Goal: Task Accomplishment & Management: Manage account settings

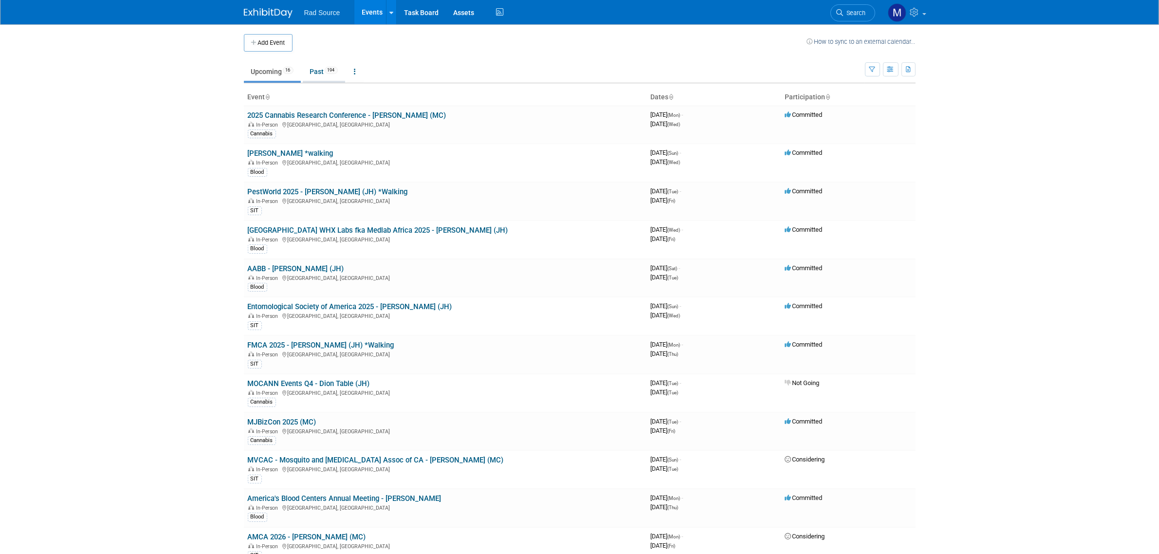
click at [320, 78] on link "Past 194" at bounding box center [324, 71] width 42 height 19
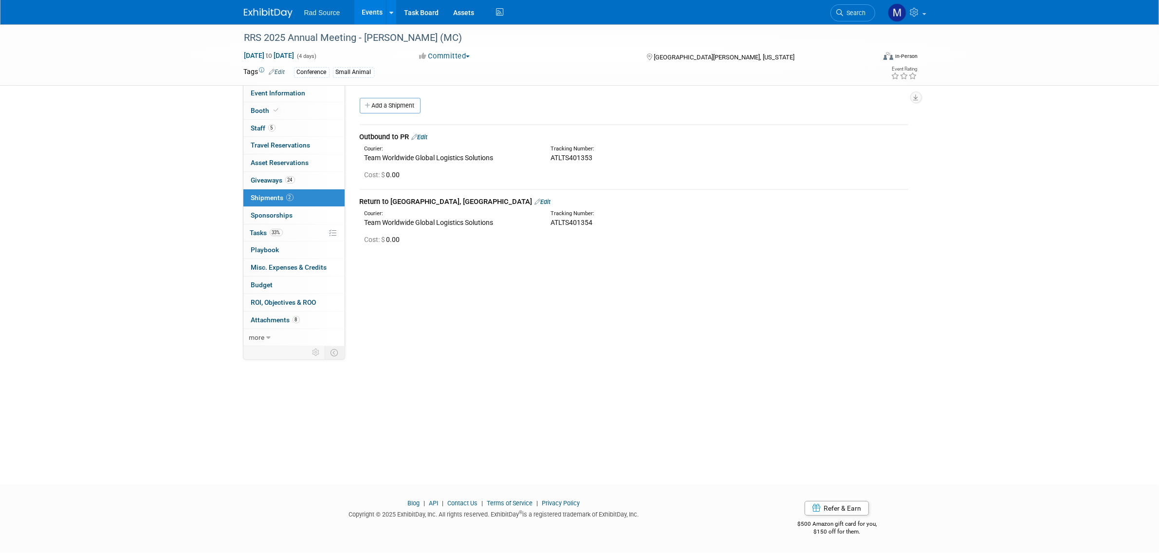
drag, startPoint x: 594, startPoint y: 220, endPoint x: 551, endPoint y: 226, distance: 43.3
click at [551, 226] on div "ATLTS401354" at bounding box center [660, 223] width 218 height 10
drag, startPoint x: 556, startPoint y: 224, endPoint x: 504, endPoint y: 297, distance: 89.0
click at [504, 297] on div "Event Website: Edit https://www.radres.org/page/meetings Event Venue Name: Hilt…" at bounding box center [630, 216] width 571 height 263
click at [743, 375] on div "RRS 2025 Annual Meeting - George (MC) Sep 21, 2025 to Sep 24, 2025 (4 days) Sep…" at bounding box center [579, 245] width 1159 height 443
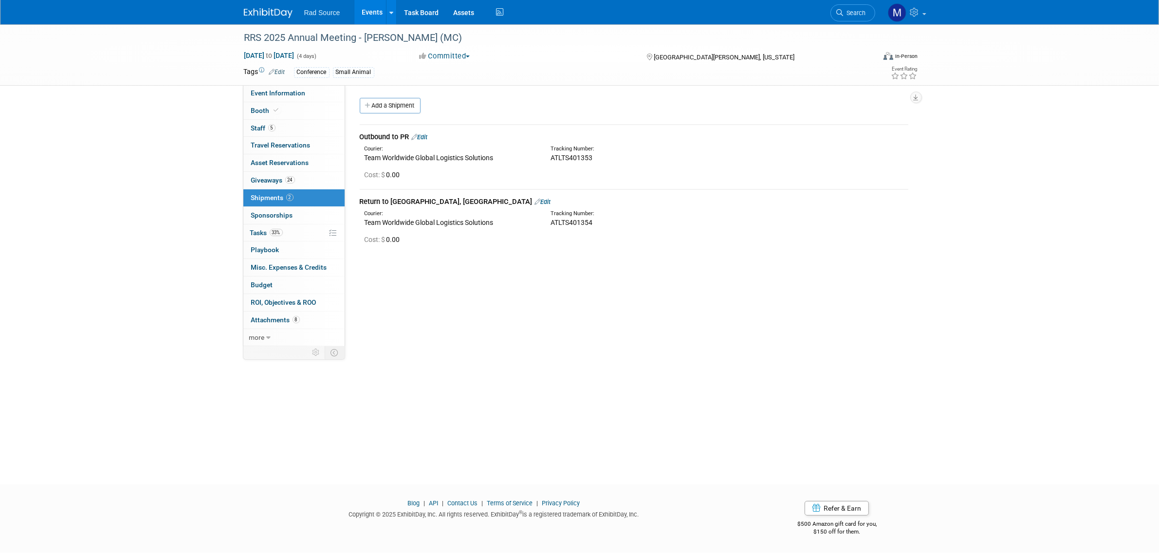
drag, startPoint x: 498, startPoint y: 222, endPoint x: 366, endPoint y: 222, distance: 132.4
click at [366, 222] on div "Team Worldwide Global Logistics Solutions" at bounding box center [450, 223] width 171 height 10
copy div "Team Worldwide Global Logistics Solutions"
drag, startPoint x: 596, startPoint y: 221, endPoint x: 551, endPoint y: 217, distance: 45.9
click at [551, 218] on div "ATLTS401354" at bounding box center [660, 223] width 218 height 10
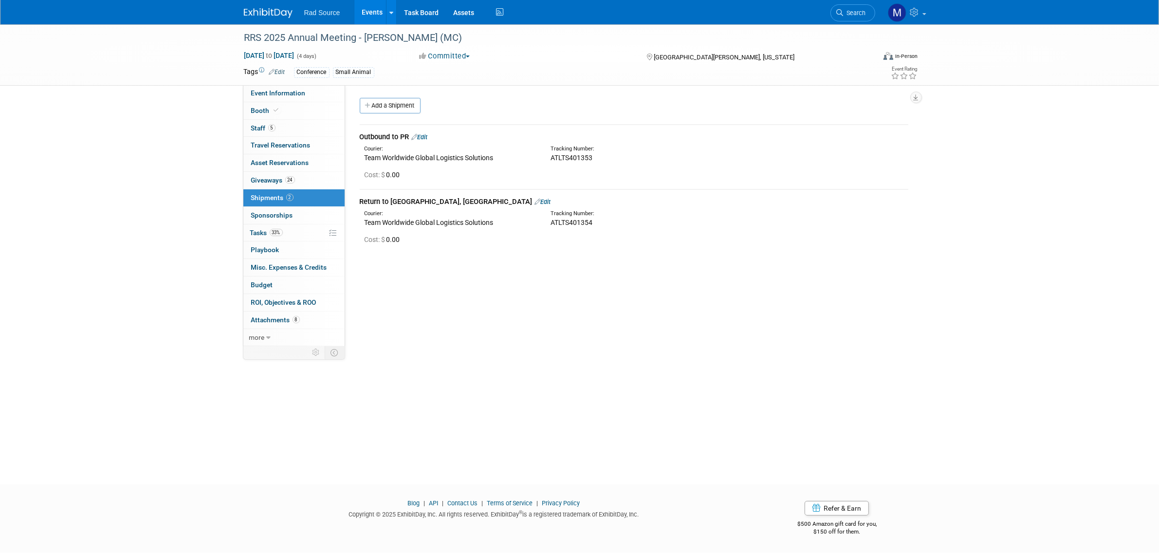
copy span "ATLTS401354"
drag, startPoint x: 258, startPoint y: 15, endPoint x: 308, endPoint y: 5, distance: 50.7
click at [258, 15] on img at bounding box center [268, 13] width 49 height 10
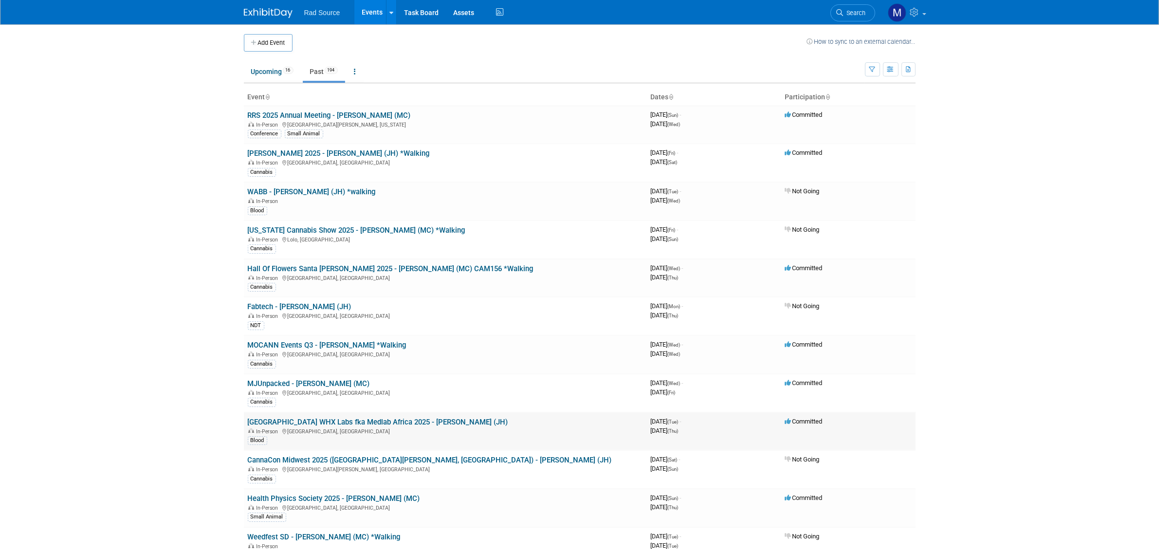
click at [390, 423] on link "[GEOGRAPHIC_DATA] WHX Labs fka Medlab Africa 2025 - [PERSON_NAME] (JH)" at bounding box center [378, 422] width 260 height 9
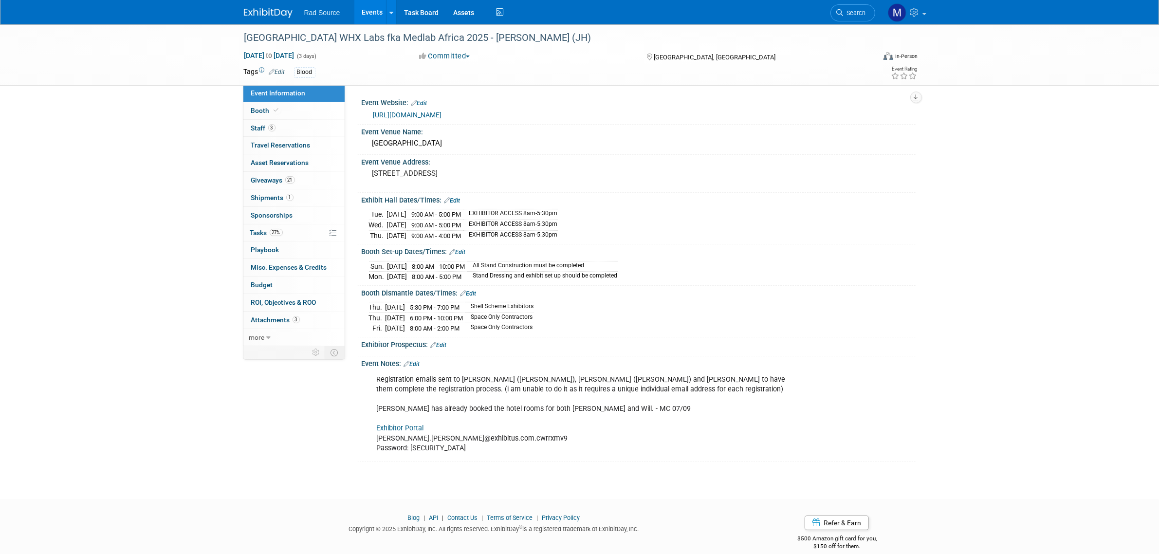
click at [280, 184] on span "Giveaways 21" at bounding box center [273, 180] width 44 height 8
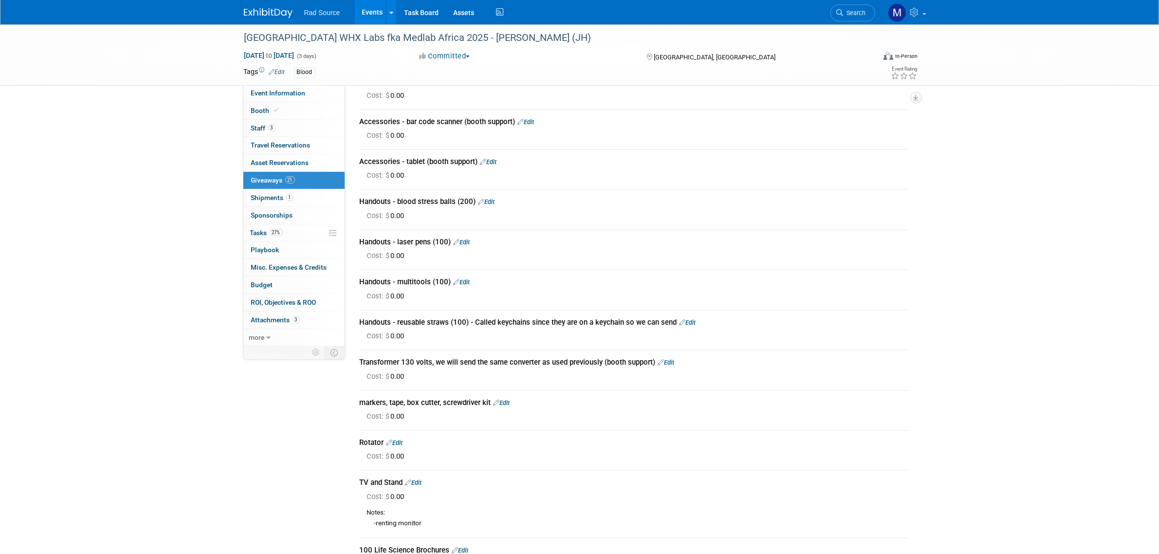
scroll to position [444, 0]
click at [303, 198] on link "1 Shipments 1" at bounding box center [293, 197] width 101 height 17
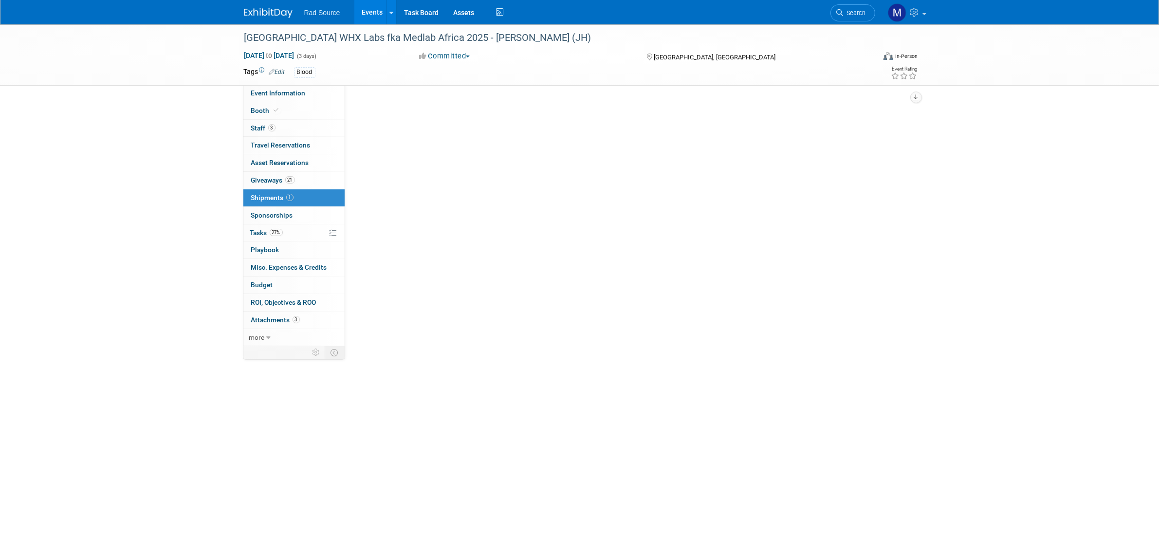
scroll to position [0, 0]
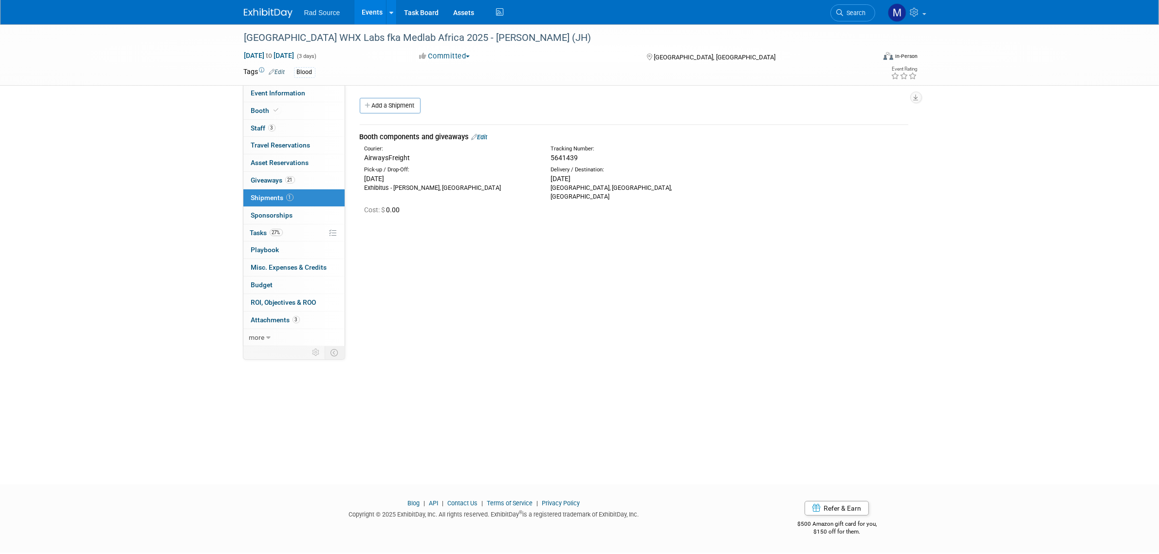
drag, startPoint x: 409, startPoint y: 156, endPoint x: 366, endPoint y: 157, distance: 43.8
click at [366, 157] on div "AirwaysFreight" at bounding box center [450, 158] width 171 height 10
copy div "AirwaysFreight"
drag, startPoint x: 578, startPoint y: 157, endPoint x: 551, endPoint y: 160, distance: 26.9
click at [551, 160] on div "5641439" at bounding box center [660, 158] width 218 height 10
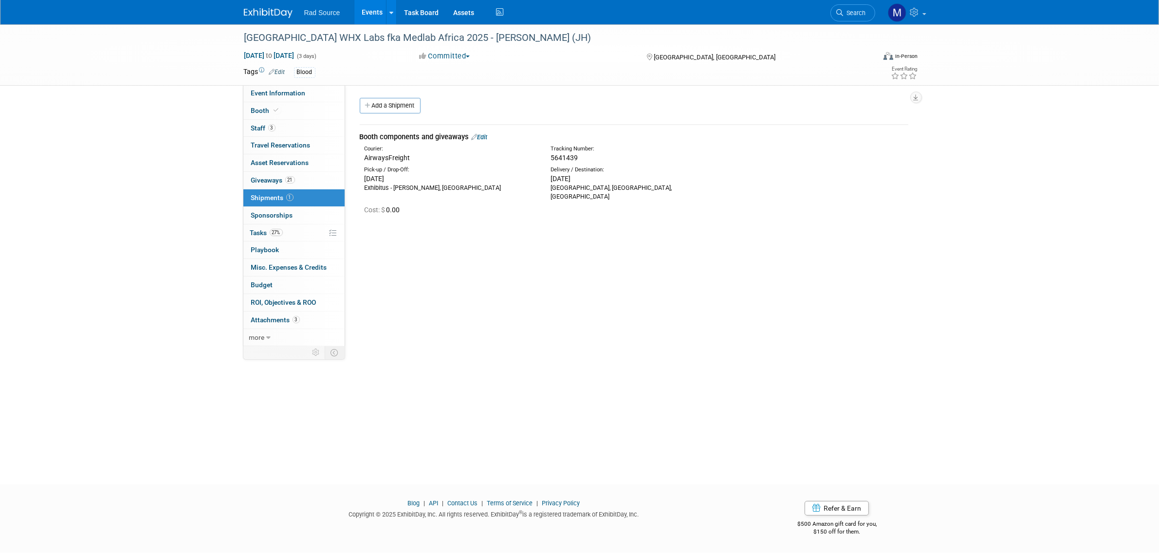
copy span "5641439"
click at [278, 15] on img at bounding box center [268, 13] width 49 height 10
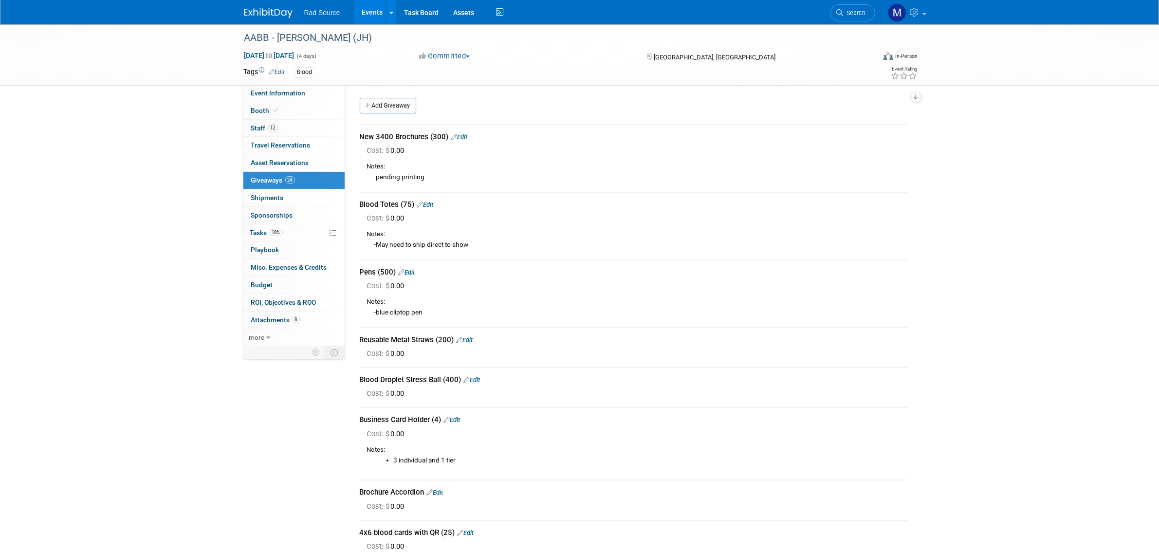
click at [459, 137] on link "Edit" at bounding box center [459, 136] width 17 height 7
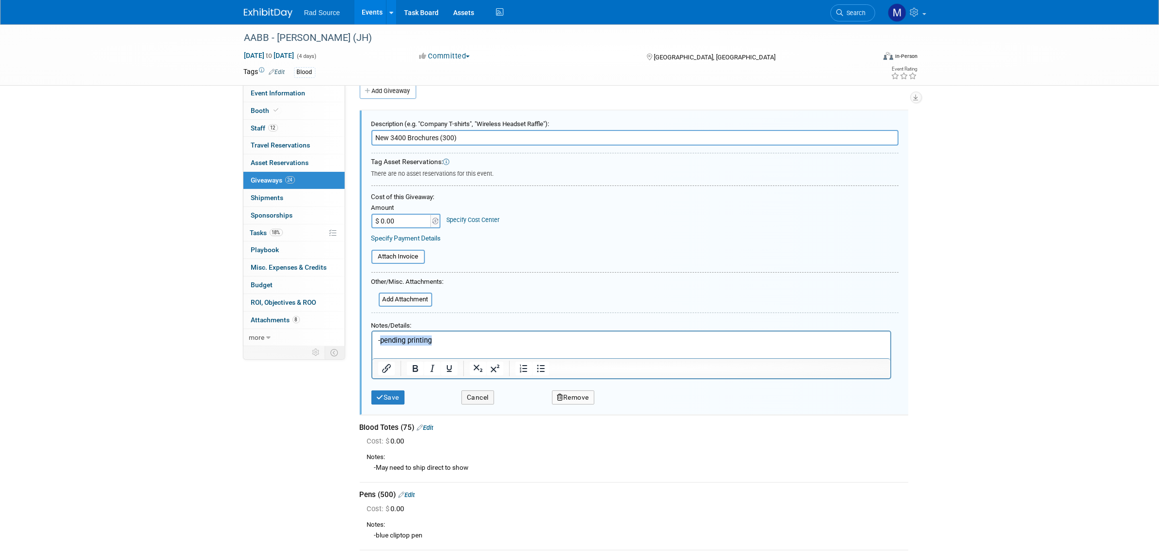
drag, startPoint x: 444, startPoint y: 340, endPoint x: 382, endPoint y: 337, distance: 61.9
click at [382, 337] on p "-pending printing" at bounding box center [631, 340] width 507 height 10
click at [389, 394] on button "Save" at bounding box center [388, 397] width 34 height 14
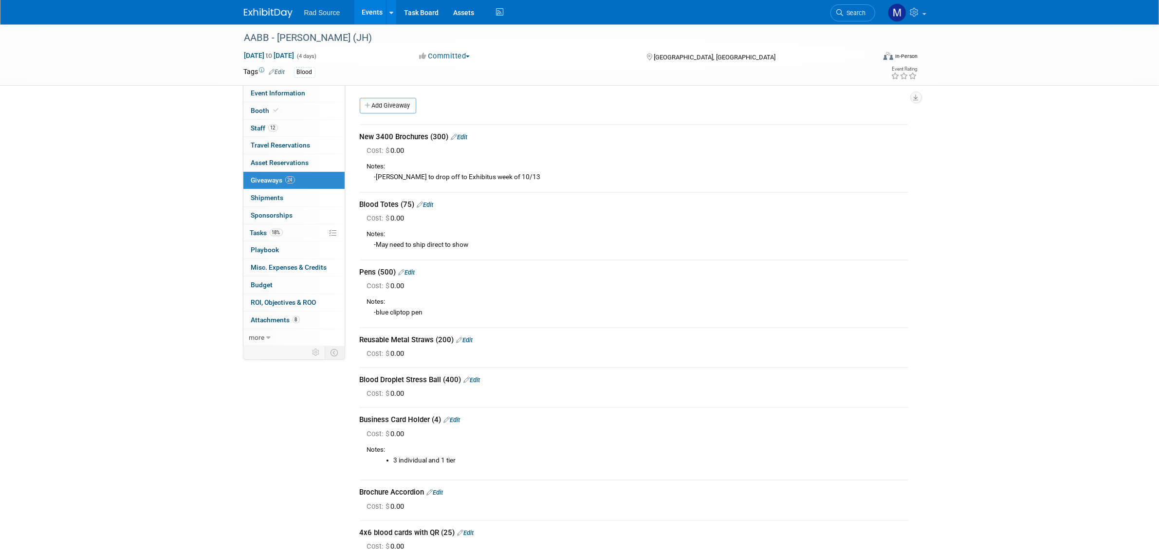
click at [464, 136] on link "Edit" at bounding box center [459, 136] width 17 height 7
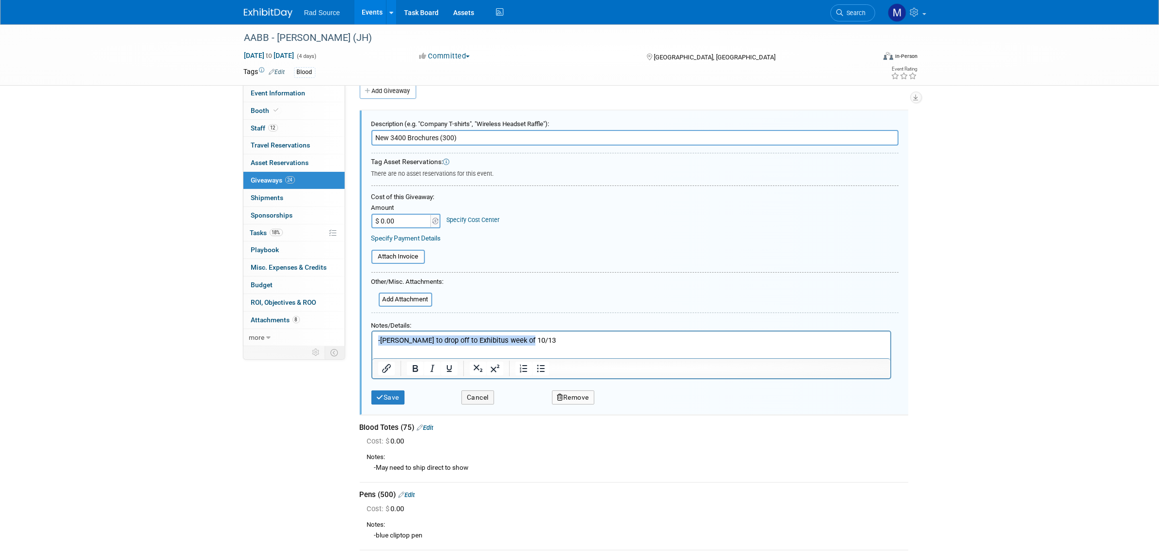
drag, startPoint x: 529, startPoint y: 338, endPoint x: 725, endPoint y: 670, distance: 385.0
click at [372, 341] on html "-[PERSON_NAME] to drop off to Exhibitus week of 10/13" at bounding box center [631, 338] width 518 height 14
copy p "-[PERSON_NAME] to drop off to Exhibitus week of 10/13"
click at [389, 391] on button "Save" at bounding box center [388, 397] width 34 height 14
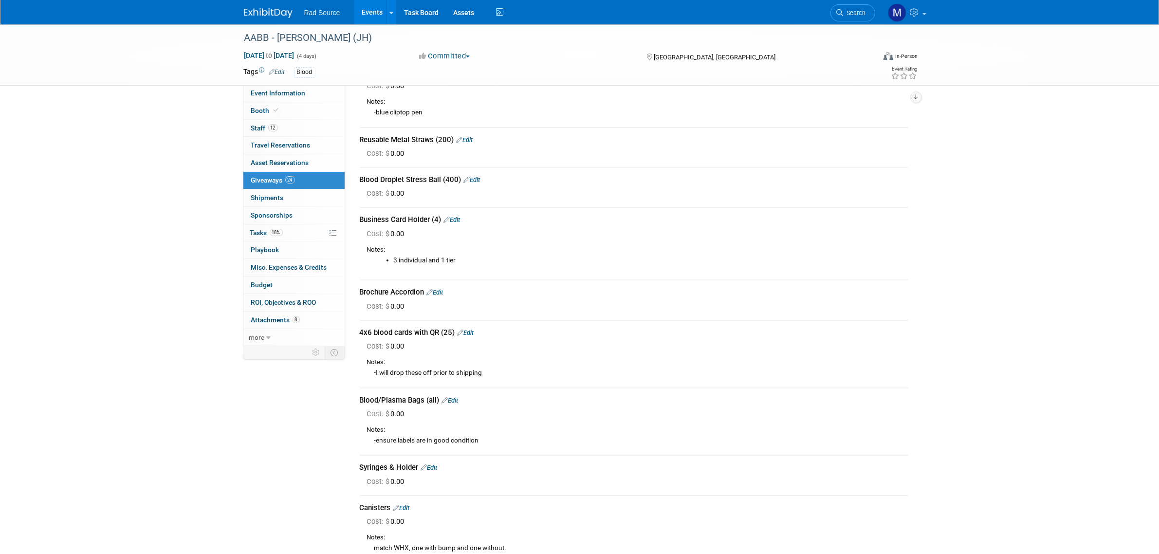
scroll to position [258, 0]
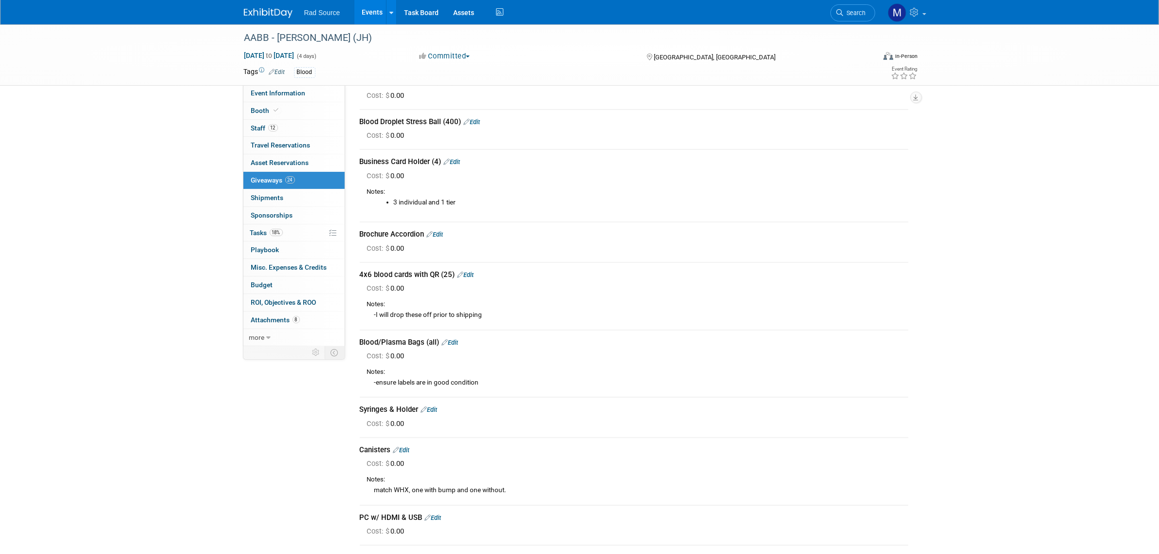
click at [472, 271] on link "Edit" at bounding box center [466, 274] width 17 height 7
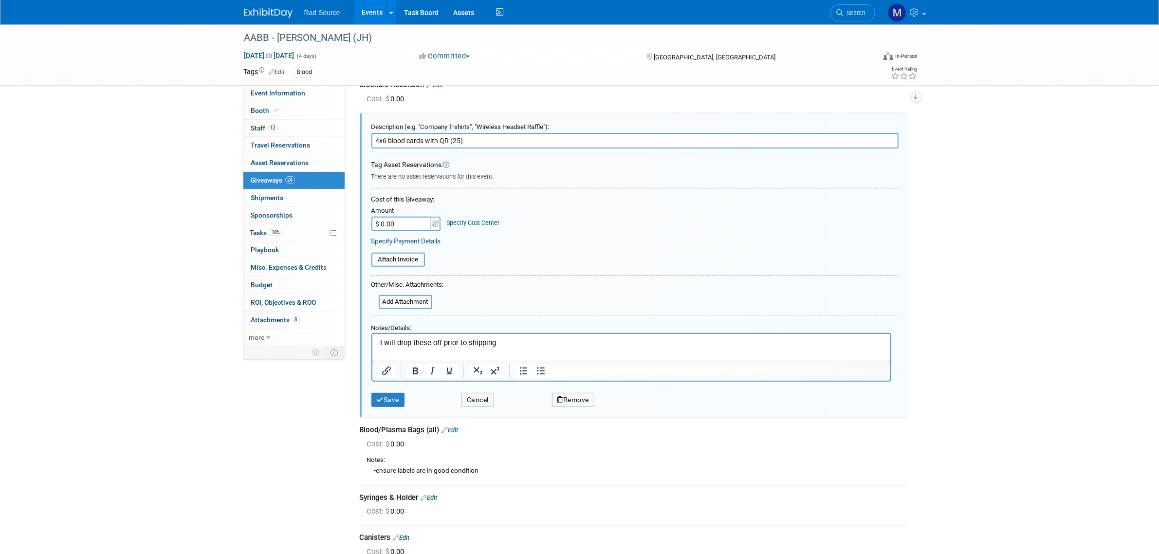
scroll to position [0, 0]
drag, startPoint x: 506, startPoint y: 342, endPoint x: 718, endPoint y: 666, distance: 386.2
click at [372, 337] on html "-I will drop these off prior to shipping" at bounding box center [631, 341] width 518 height 14
click at [389, 400] on button "Save" at bounding box center [388, 400] width 34 height 14
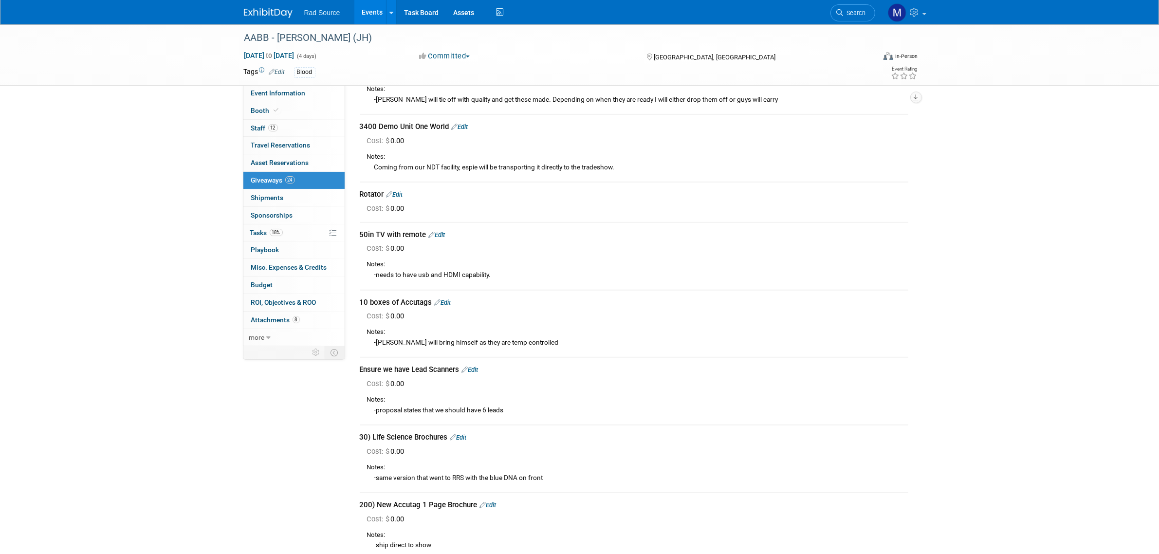
scroll to position [833, 0]
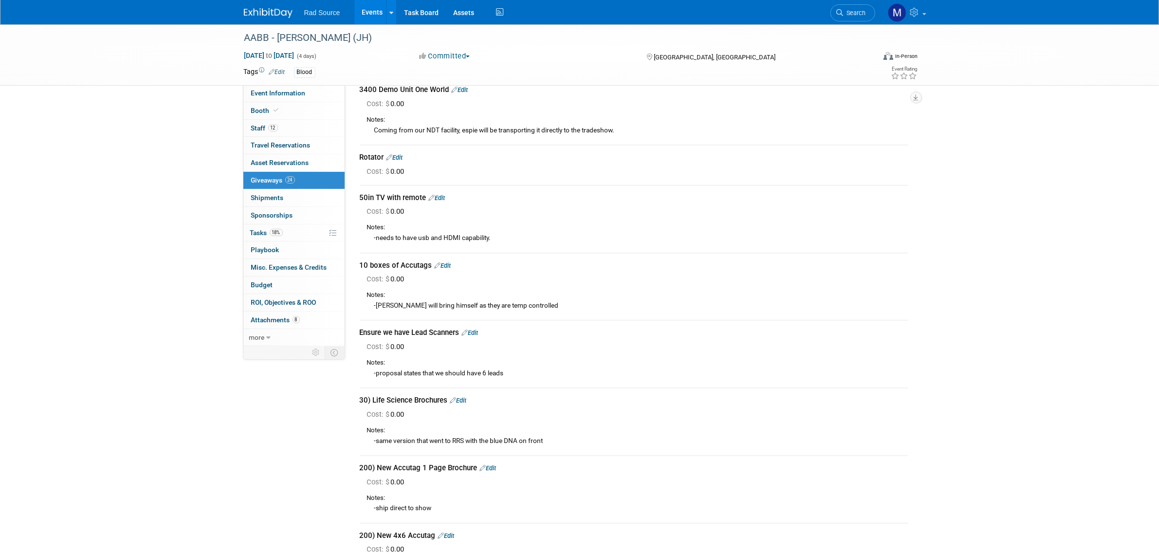
click at [462, 397] on link "Edit" at bounding box center [458, 400] width 17 height 7
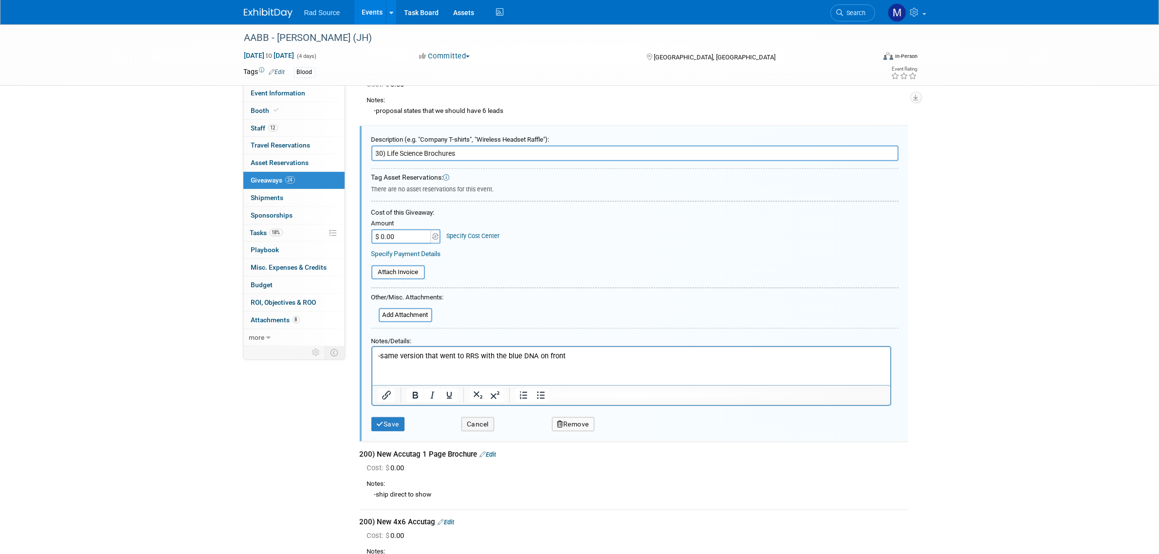
scroll to position [1104, 0]
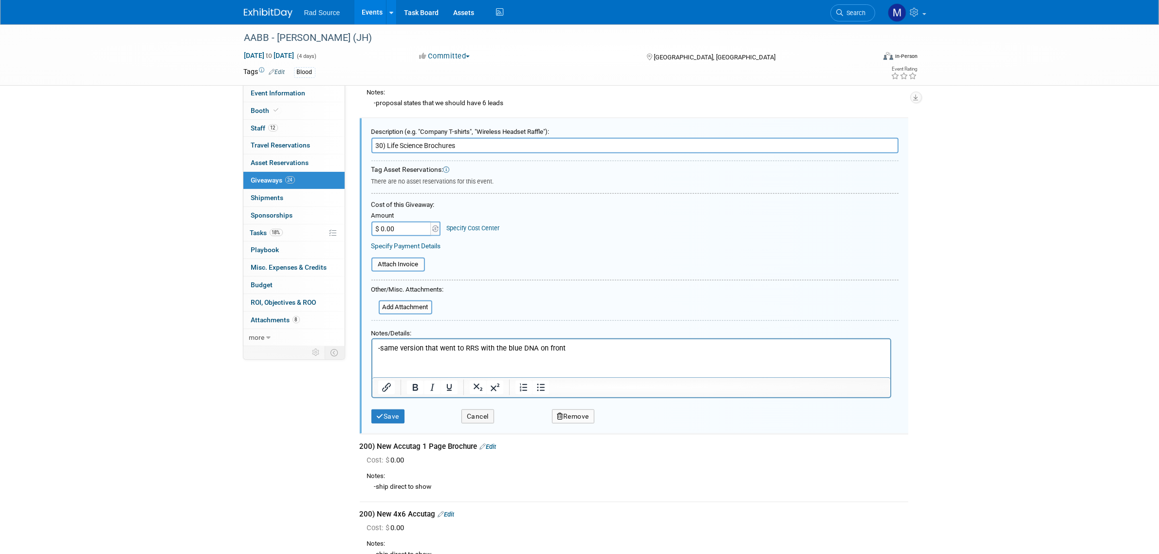
click at [567, 349] on p "-same version that went to RRS with the blue DNA on front" at bounding box center [631, 348] width 507 height 10
click at [394, 409] on button "Save" at bounding box center [388, 416] width 34 height 14
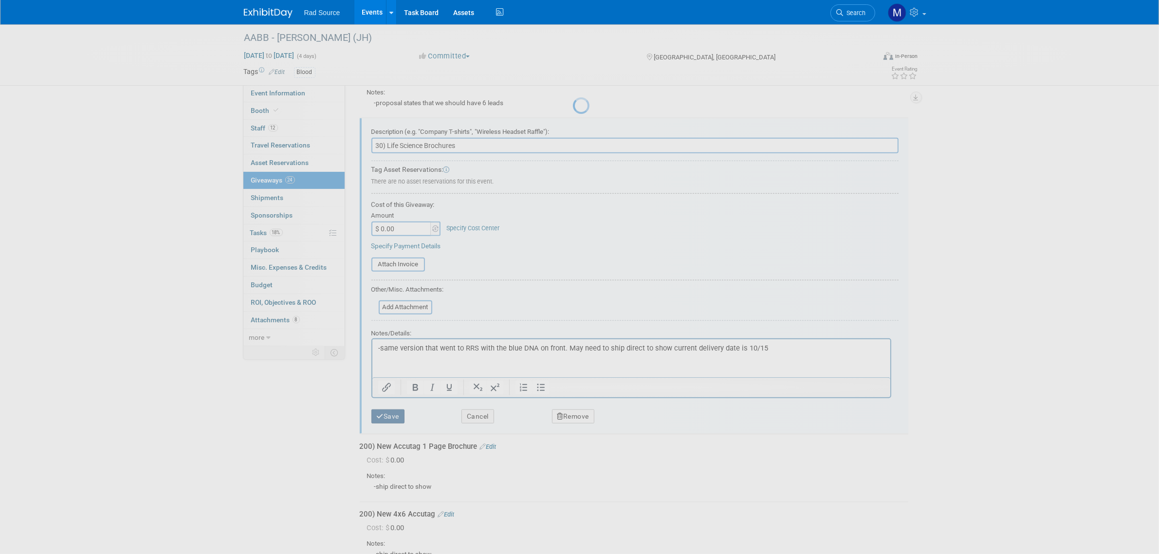
scroll to position [1074, 0]
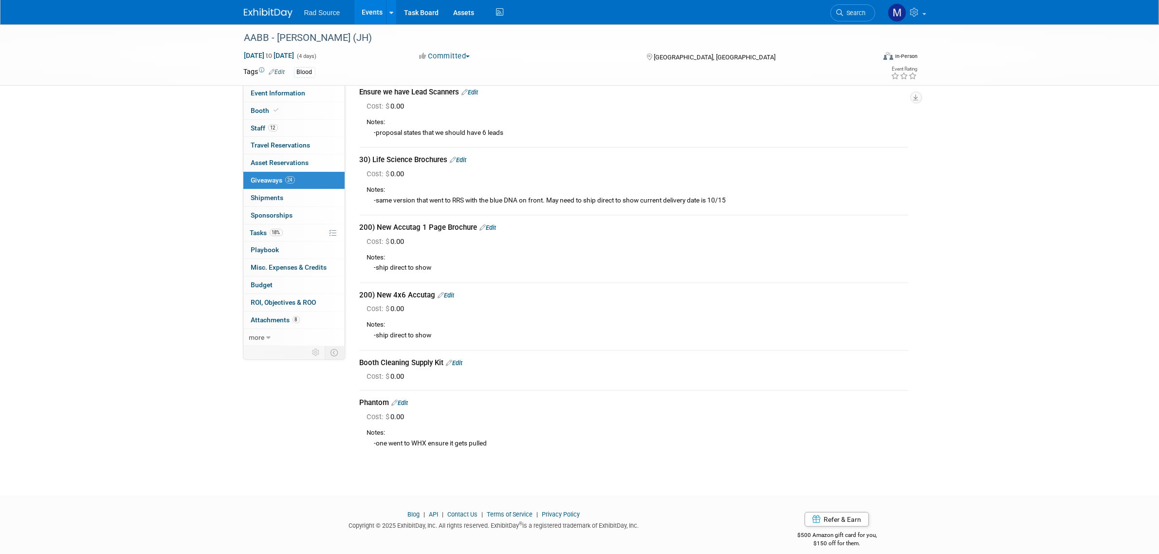
click at [488, 224] on link "Edit" at bounding box center [488, 227] width 17 height 7
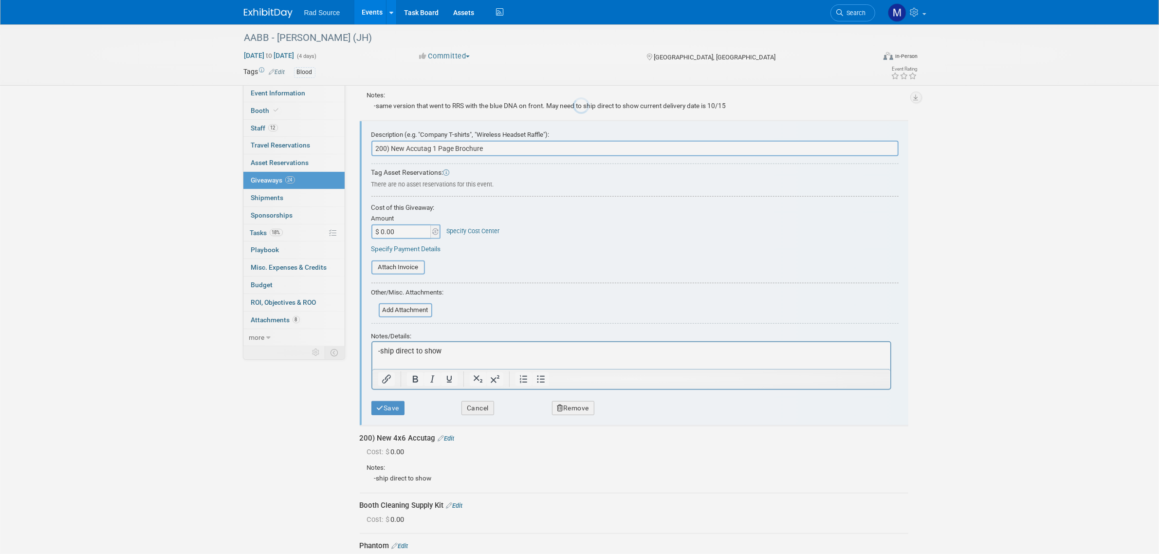
scroll to position [0, 0]
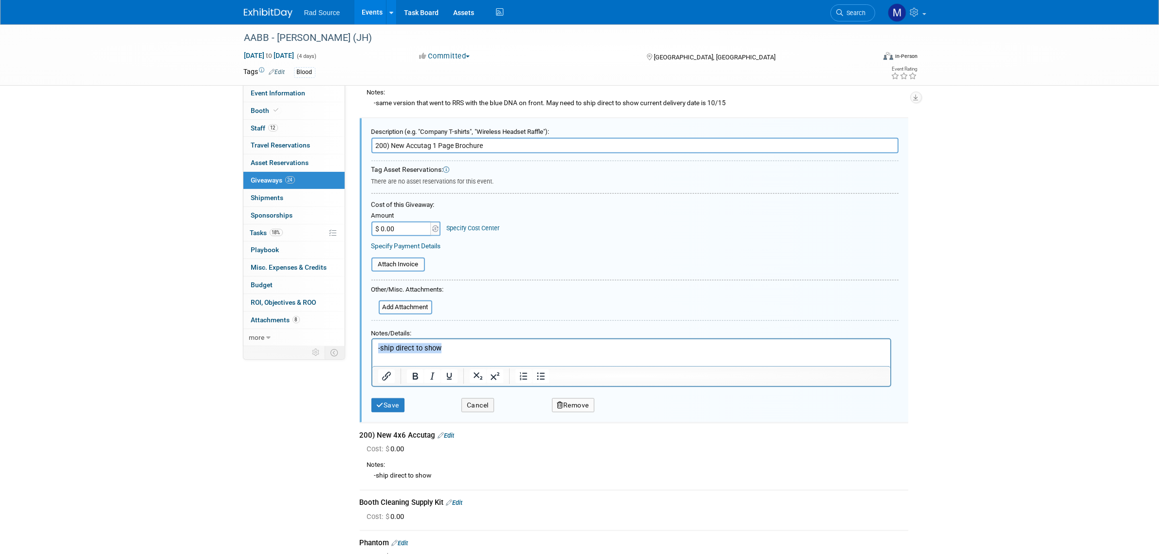
drag, startPoint x: 444, startPoint y: 349, endPoint x: 367, endPoint y: 351, distance: 76.9
click at [372, 351] on html "-ship direct to show" at bounding box center [631, 346] width 518 height 14
click at [386, 398] on button "Save" at bounding box center [388, 405] width 34 height 14
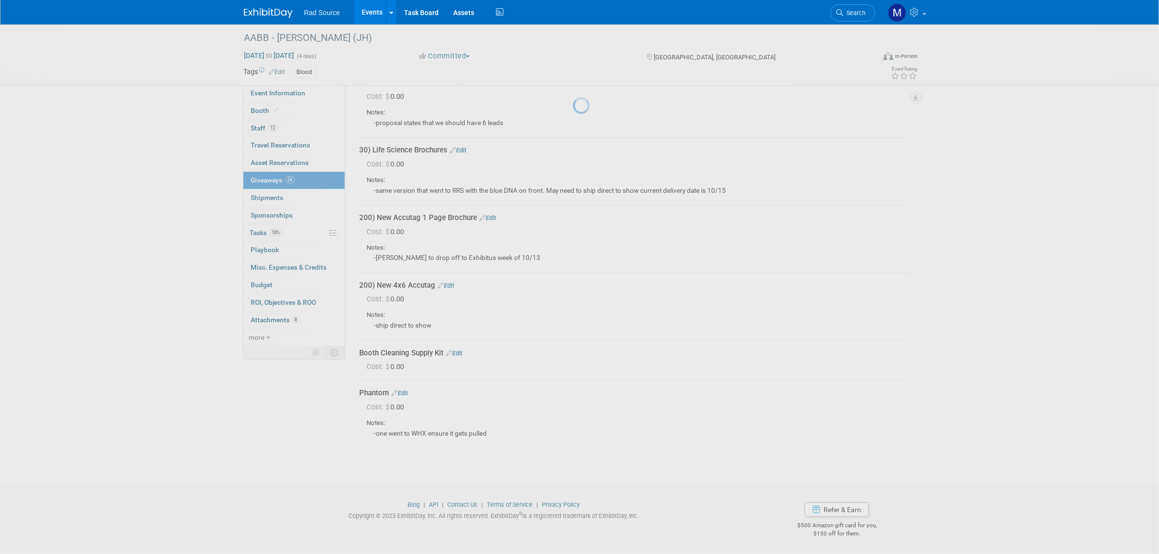
scroll to position [1074, 0]
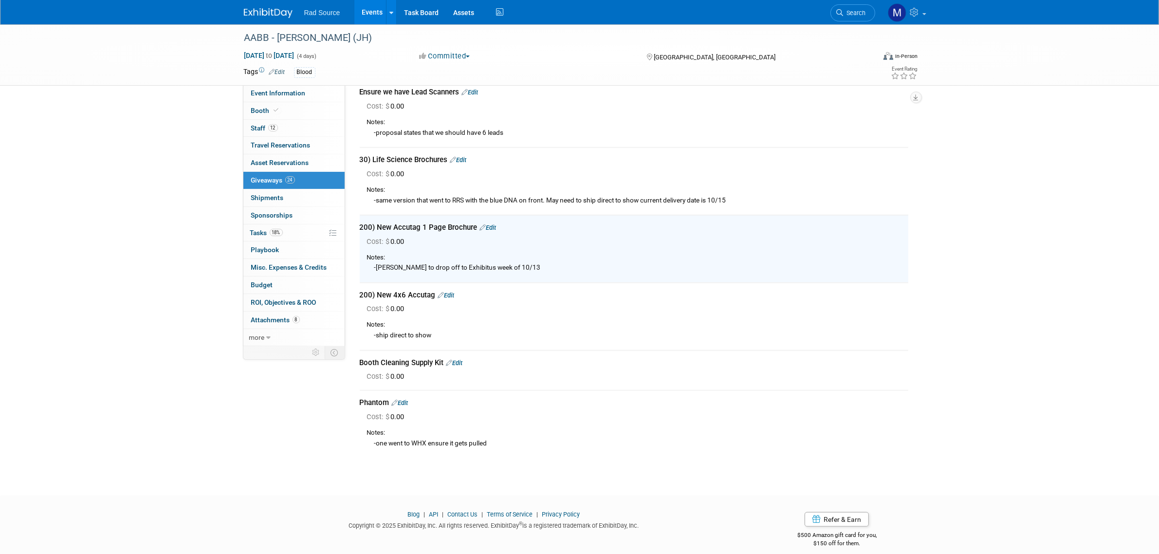
click at [448, 292] on link "Edit" at bounding box center [446, 295] width 17 height 7
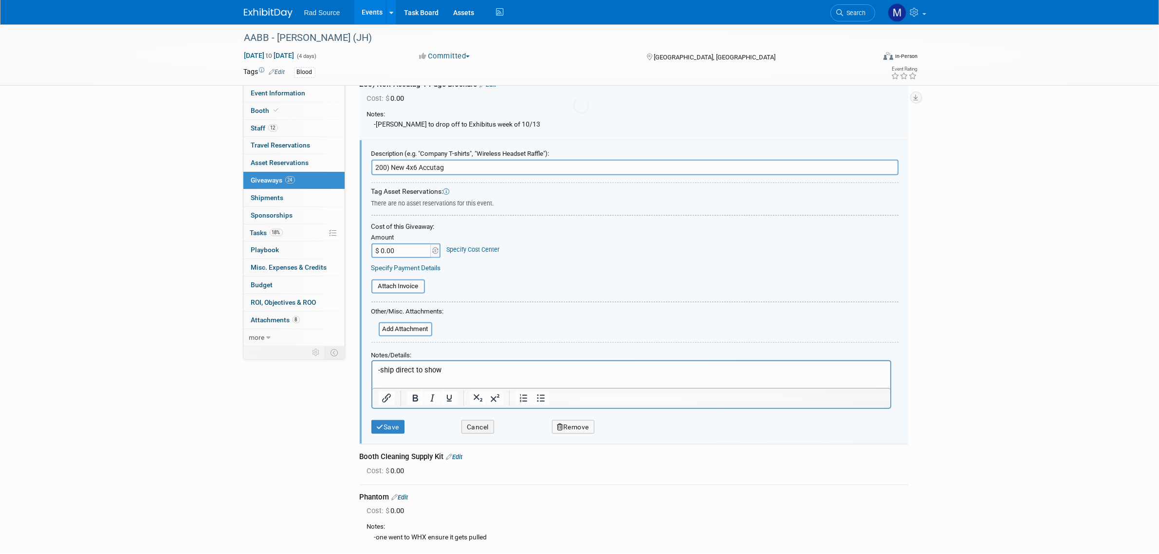
scroll to position [1238, 0]
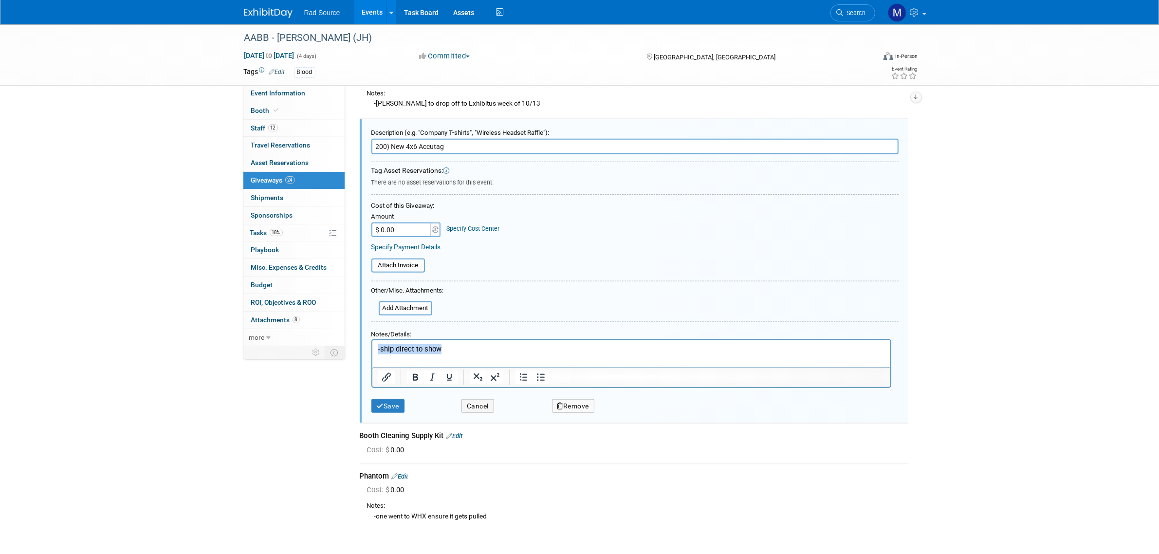
drag, startPoint x: 444, startPoint y: 347, endPoint x: 339, endPoint y: 352, distance: 104.8
click at [372, 352] on html "-ship direct to show" at bounding box center [631, 347] width 518 height 14
paste body "Rich Text Area. Press ALT-0 for help."
click at [392, 399] on button "Save" at bounding box center [388, 406] width 34 height 14
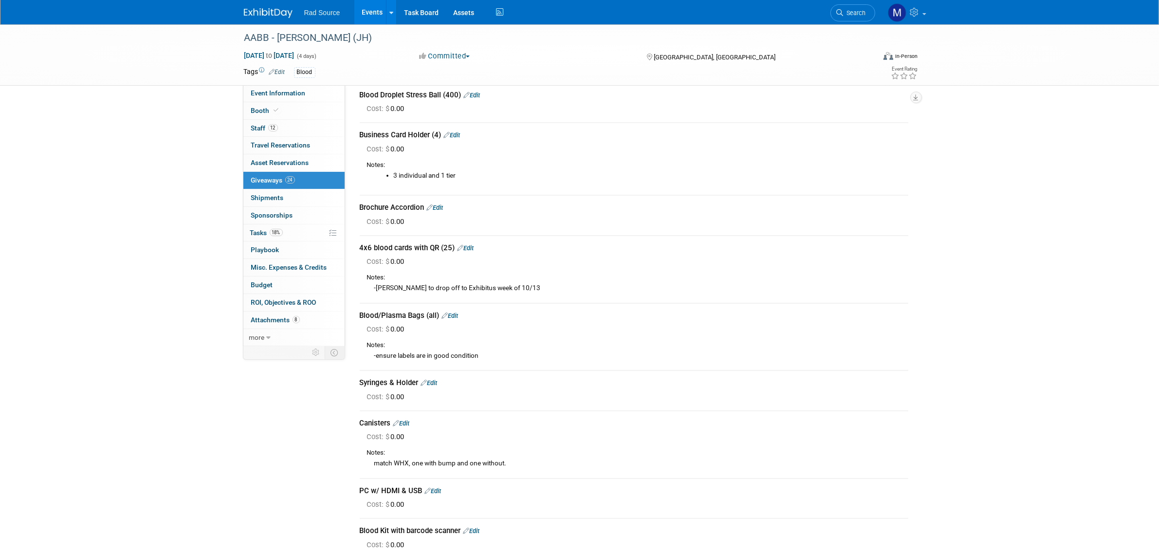
scroll to position [304, 0]
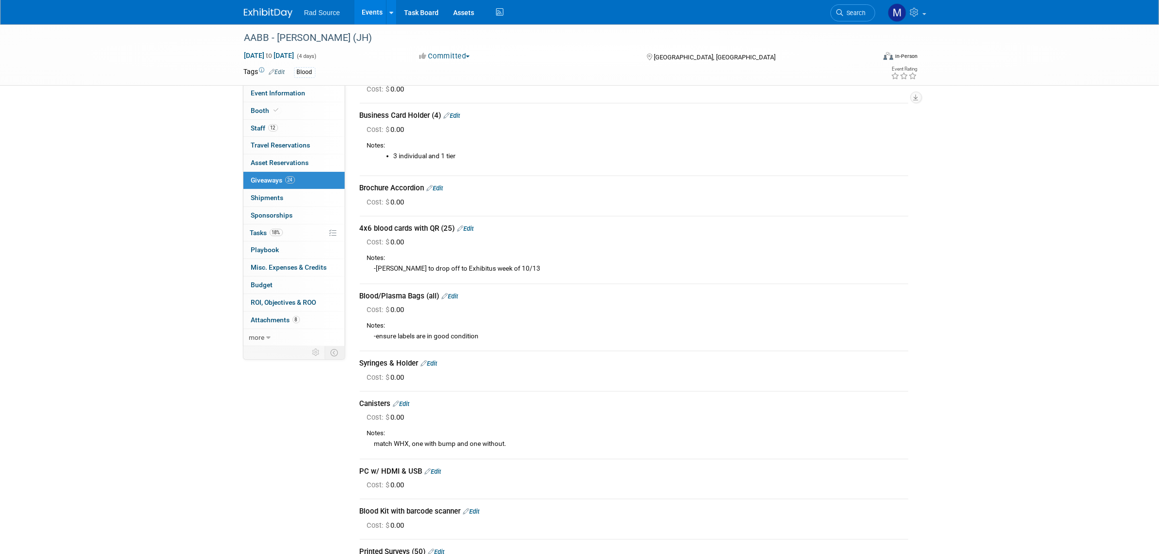
click at [1058, 465] on div "AABB - [PERSON_NAME] (JH) [DATE] to [DATE] (4 days) [DATE] to [DATE] Committed …" at bounding box center [579, 484] width 1159 height 1528
click at [1012, 214] on div "AABB - [PERSON_NAME] (JH) [DATE] to [DATE] (4 days) [DATE] to [DATE] Committed …" at bounding box center [579, 484] width 1159 height 1528
